Goal: Task Accomplishment & Management: Manage account settings

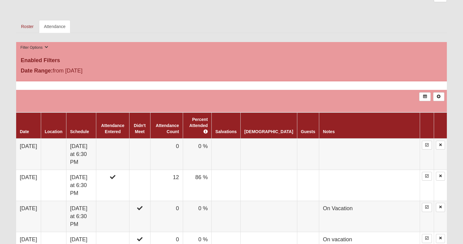
scroll to position [216, 0]
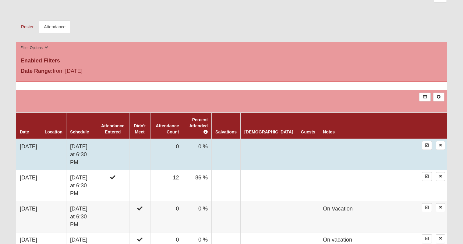
click at [41, 144] on td "[DATE]" at bounding box center [28, 154] width 25 height 31
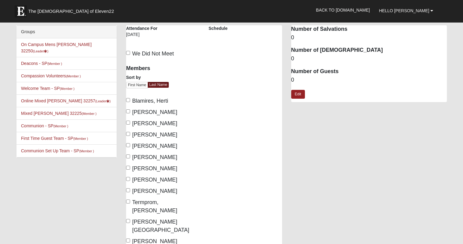
click at [129, 101] on input "Blamires, Herti" at bounding box center [128, 100] width 4 height 4
checkbox input "true"
click at [129, 122] on input "Grabia, Pauline" at bounding box center [128, 123] width 4 height 4
checkbox input "true"
click at [128, 134] on input "Gunsolus, Genny" at bounding box center [128, 134] width 4 height 4
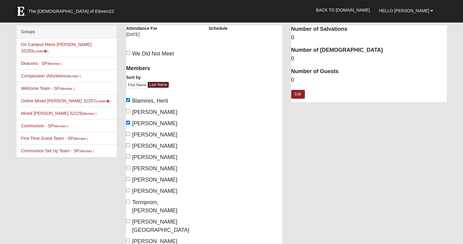
checkbox input "true"
click at [128, 145] on input "McElroy, Bonnie" at bounding box center [128, 145] width 4 height 4
checkbox input "true"
click at [128, 157] on input "McElroy, Jimmy" at bounding box center [128, 156] width 4 height 4
checkbox input "true"
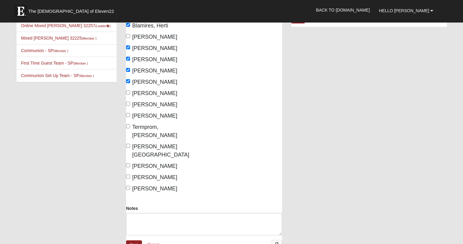
scroll to position [79, 0]
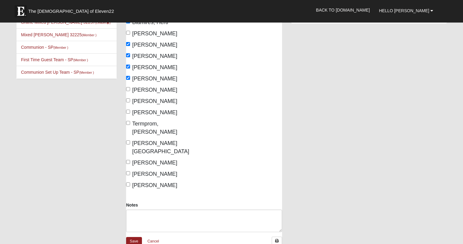
click at [128, 88] on input "Myers, Beth" at bounding box center [128, 89] width 4 height 4
checkbox input "true"
click at [128, 100] on input "Myers, Dennis" at bounding box center [128, 100] width 4 height 4
checkbox input "true"
click at [129, 112] on input "Riban, Mike" at bounding box center [128, 112] width 4 height 4
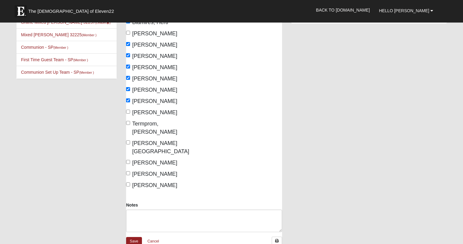
checkbox input "true"
click at [129, 140] on input "West, Myrna" at bounding box center [128, 142] width 4 height 4
checkbox input "true"
click at [128, 182] on input "Yoder, Pam" at bounding box center [128, 184] width 4 height 4
checkbox input "true"
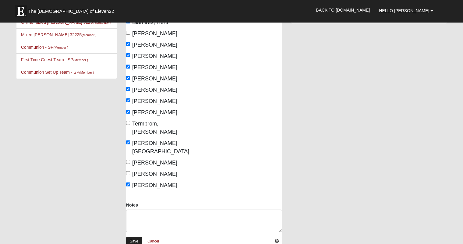
click at [133, 237] on link "Save" at bounding box center [134, 241] width 16 height 9
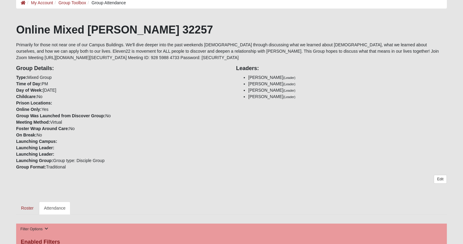
scroll to position [25, 0]
